Goal: Navigation & Orientation: Find specific page/section

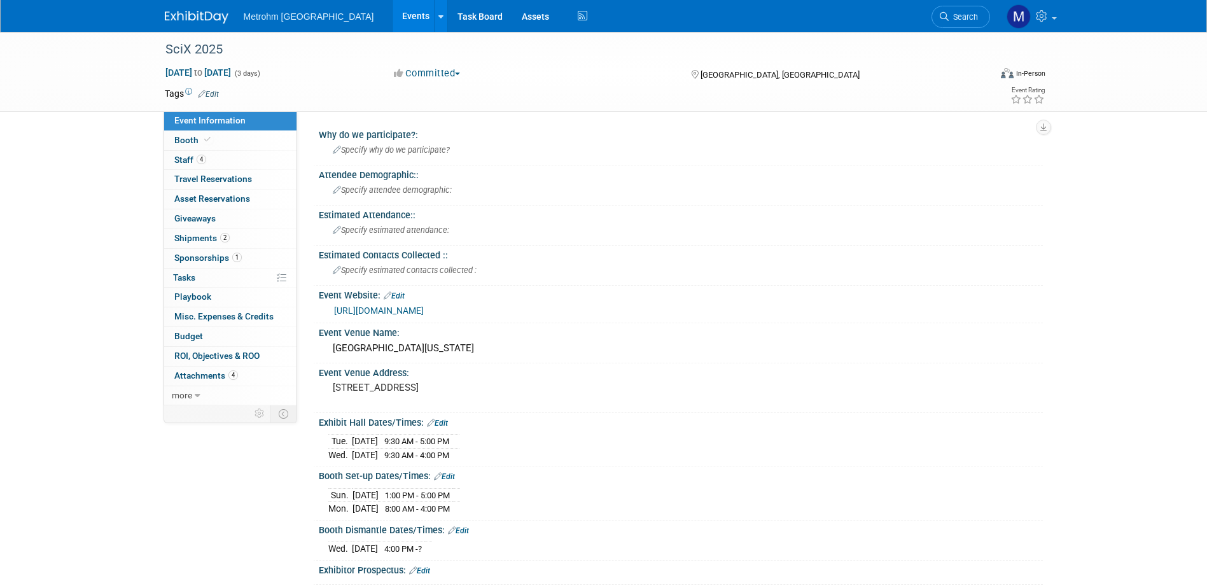
click at [181, 22] on img at bounding box center [197, 17] width 64 height 13
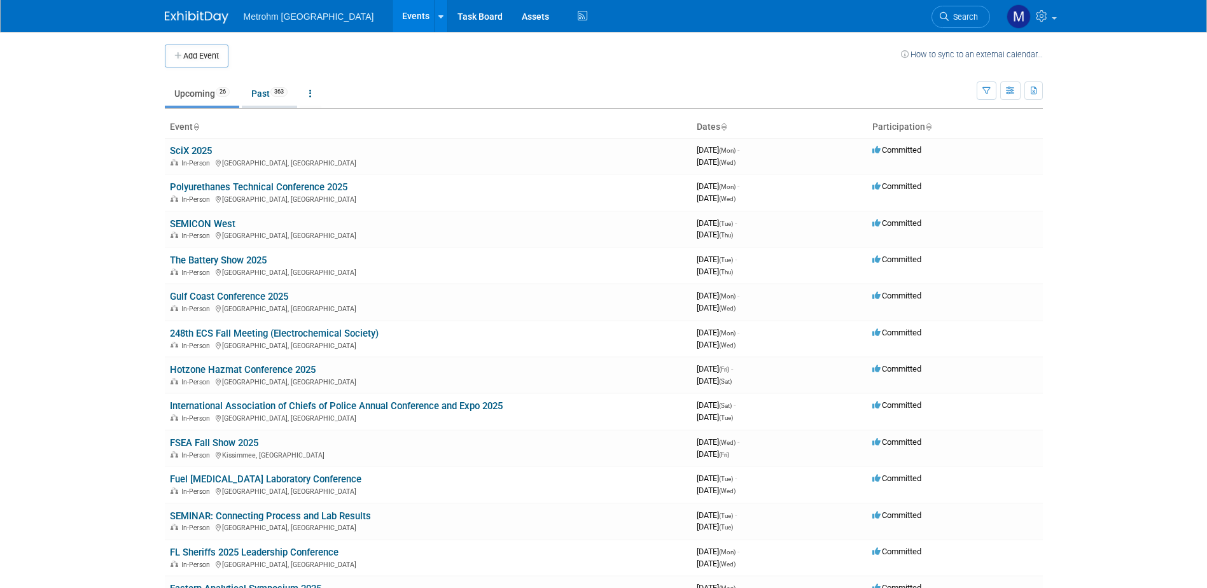
click at [266, 91] on link "Past 363" at bounding box center [269, 93] width 55 height 24
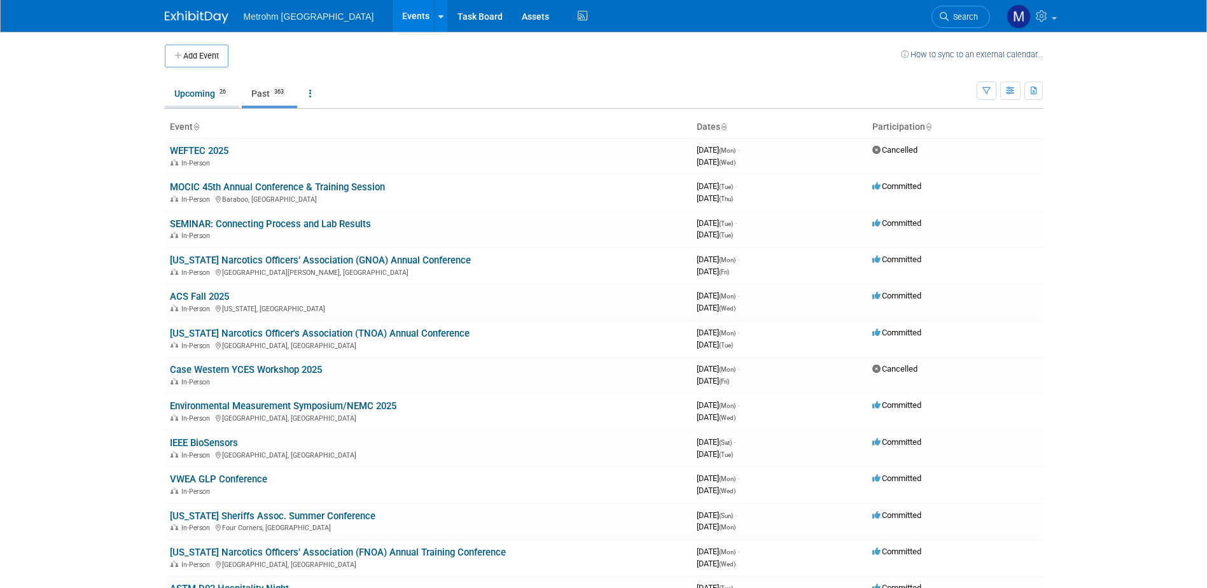
click at [223, 104] on link "Upcoming 26" at bounding box center [202, 93] width 74 height 24
